Goal: Transaction & Acquisition: Purchase product/service

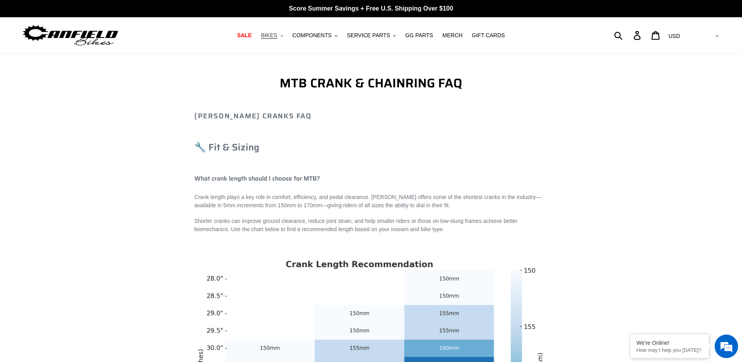
click at [277, 35] on span "BIKES" at bounding box center [269, 35] width 16 height 7
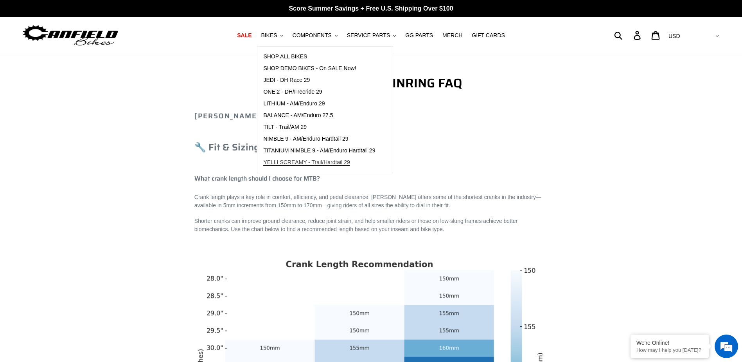
click at [299, 162] on span "YELLI SCREAMY - Trail/Hardtail 29" at bounding box center [306, 162] width 87 height 7
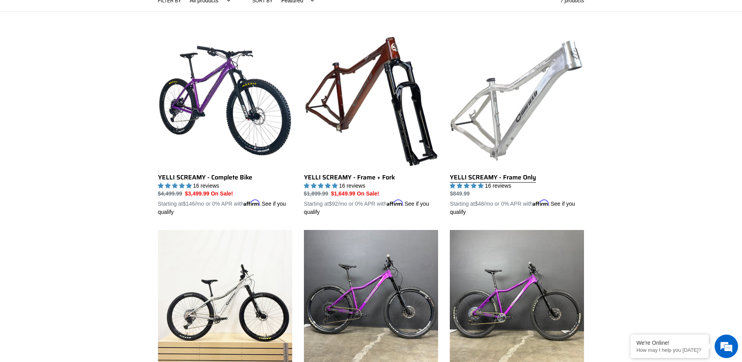
click at [531, 110] on link "YELLI SCREAMY - Frame Only" at bounding box center [517, 124] width 134 height 183
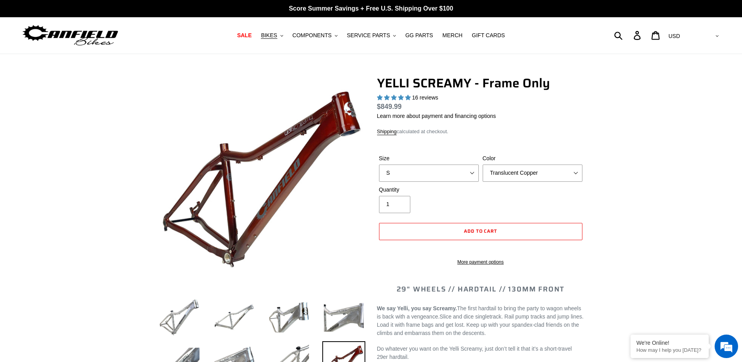
select select "highest-rating"
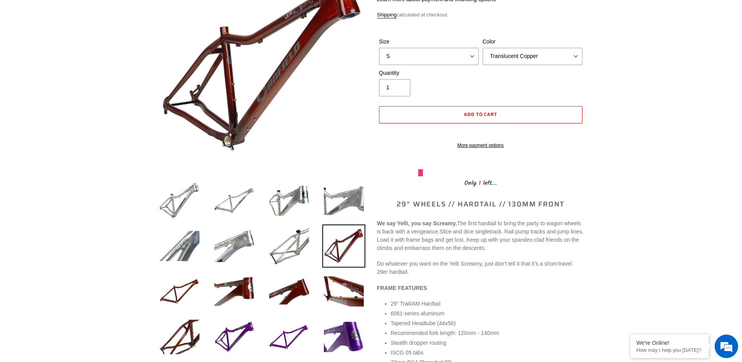
scroll to position [39, 0]
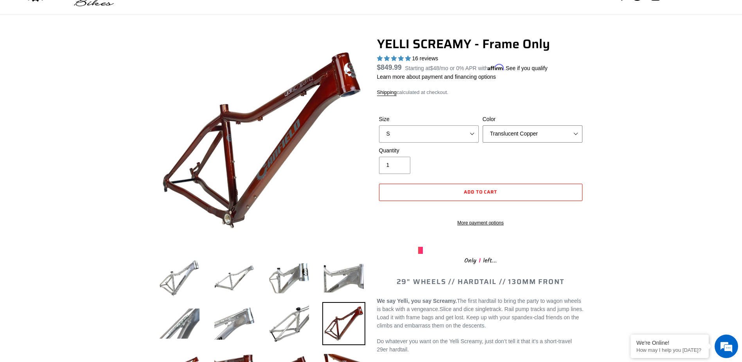
click at [546, 133] on select "Translucent Copper Purple Haze Raw" at bounding box center [533, 133] width 100 height 17
select select "Raw"
click at [483, 125] on select "Translucent Copper Purple Haze Raw" at bounding box center [533, 133] width 100 height 17
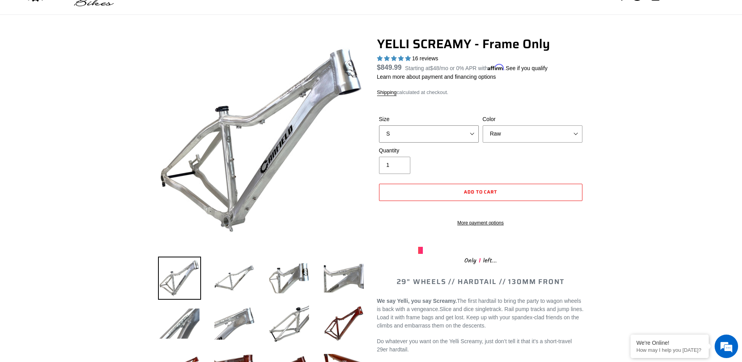
click at [417, 140] on select "S M L XL" at bounding box center [429, 133] width 100 height 17
select select "L"
click at [379, 125] on select "S M L XL" at bounding box center [429, 133] width 100 height 17
